Goal: Information Seeking & Learning: Learn about a topic

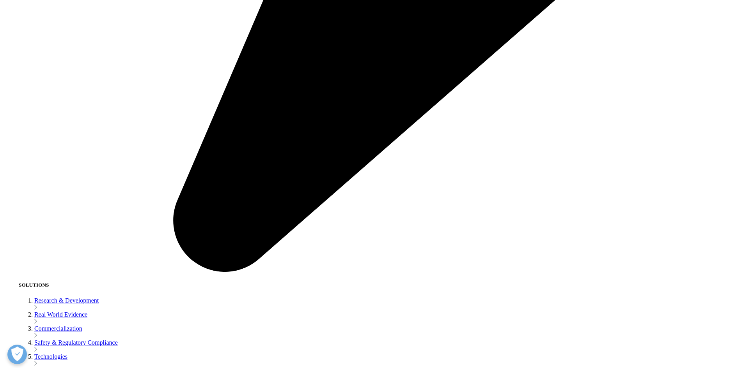
scroll to position [1598, 0]
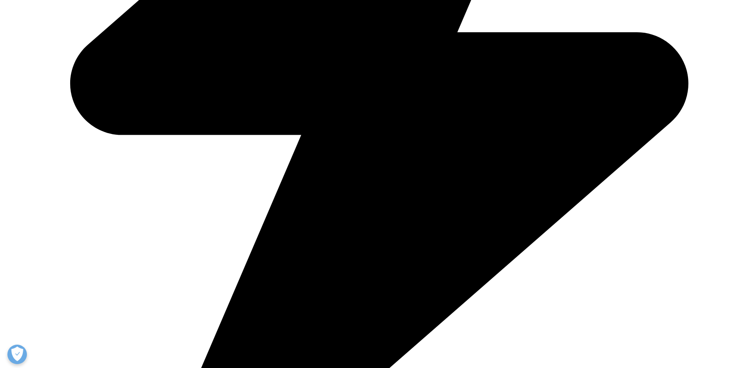
drag, startPoint x: 349, startPoint y: 172, endPoint x: 339, endPoint y: 194, distance: 23.9
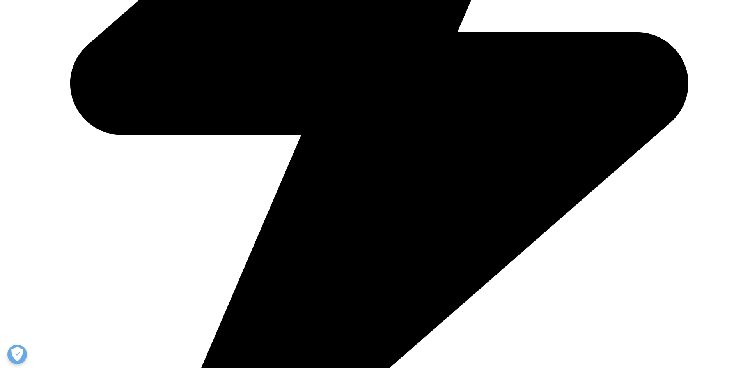
drag, startPoint x: 246, startPoint y: 194, endPoint x: 381, endPoint y: 226, distance: 138.5
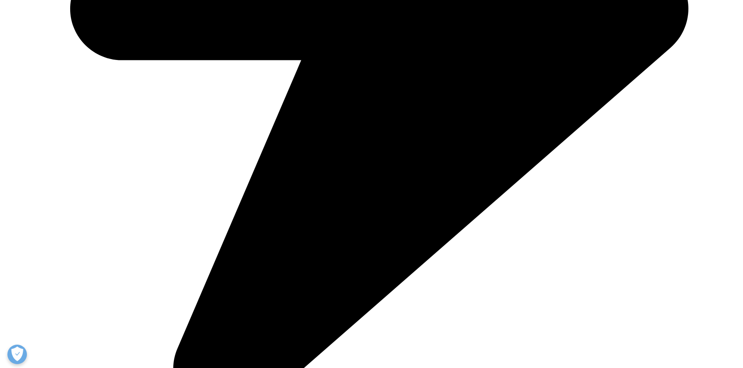
scroll to position [1676, 0]
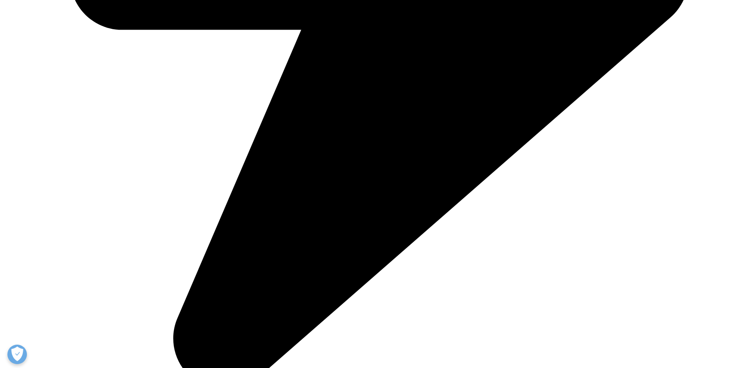
scroll to position [1754, 0]
